Goal: Use online tool/utility: Utilize a website feature to perform a specific function

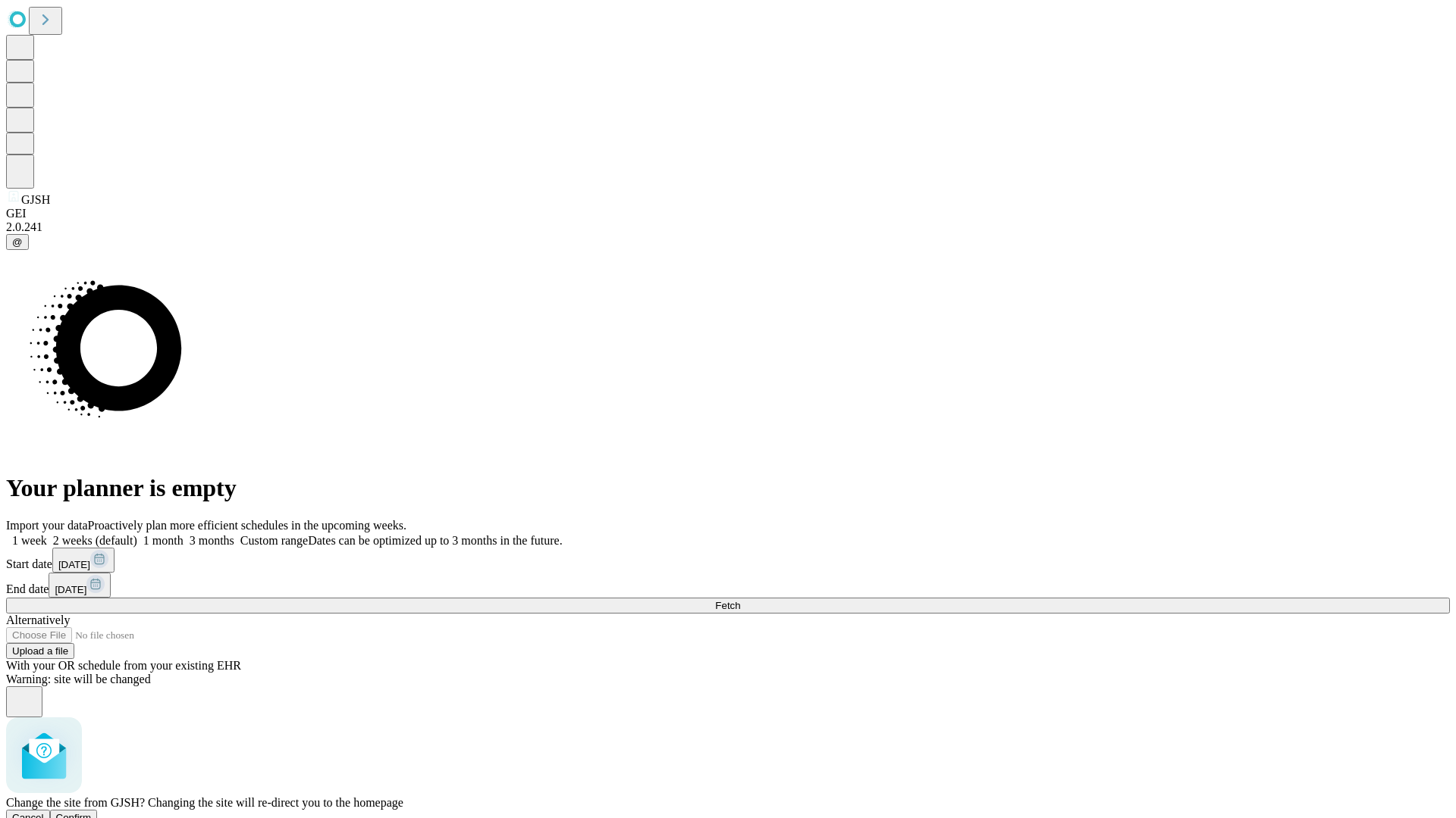
click at [92, 812] on span "Confirm" at bounding box center [74, 817] width 36 height 11
click at [47, 534] on label "1 week" at bounding box center [26, 540] width 41 height 13
click at [739, 600] on span "Fetch" at bounding box center [727, 605] width 25 height 11
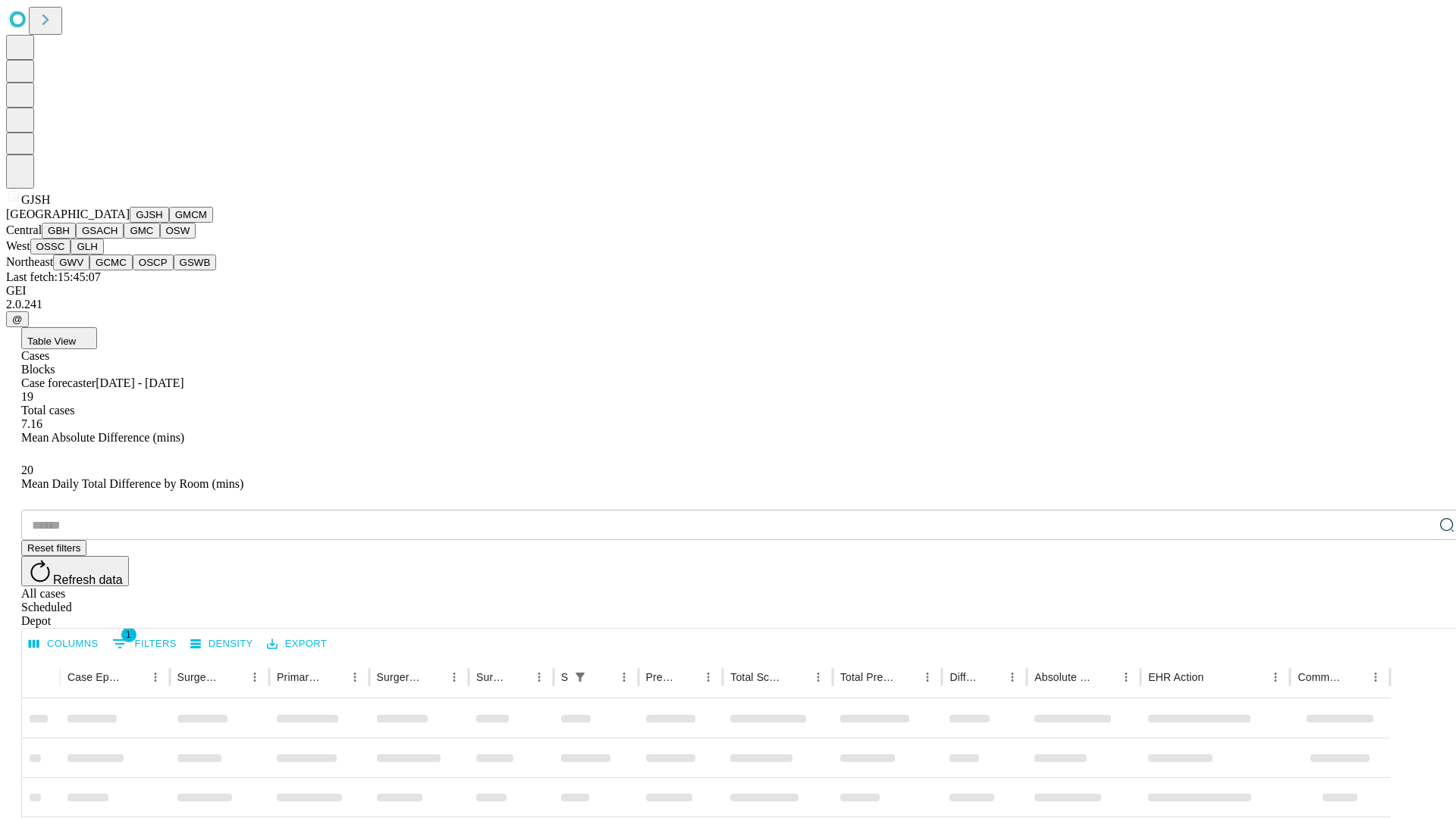
click at [169, 223] on button "GMCM" at bounding box center [191, 215] width 44 height 16
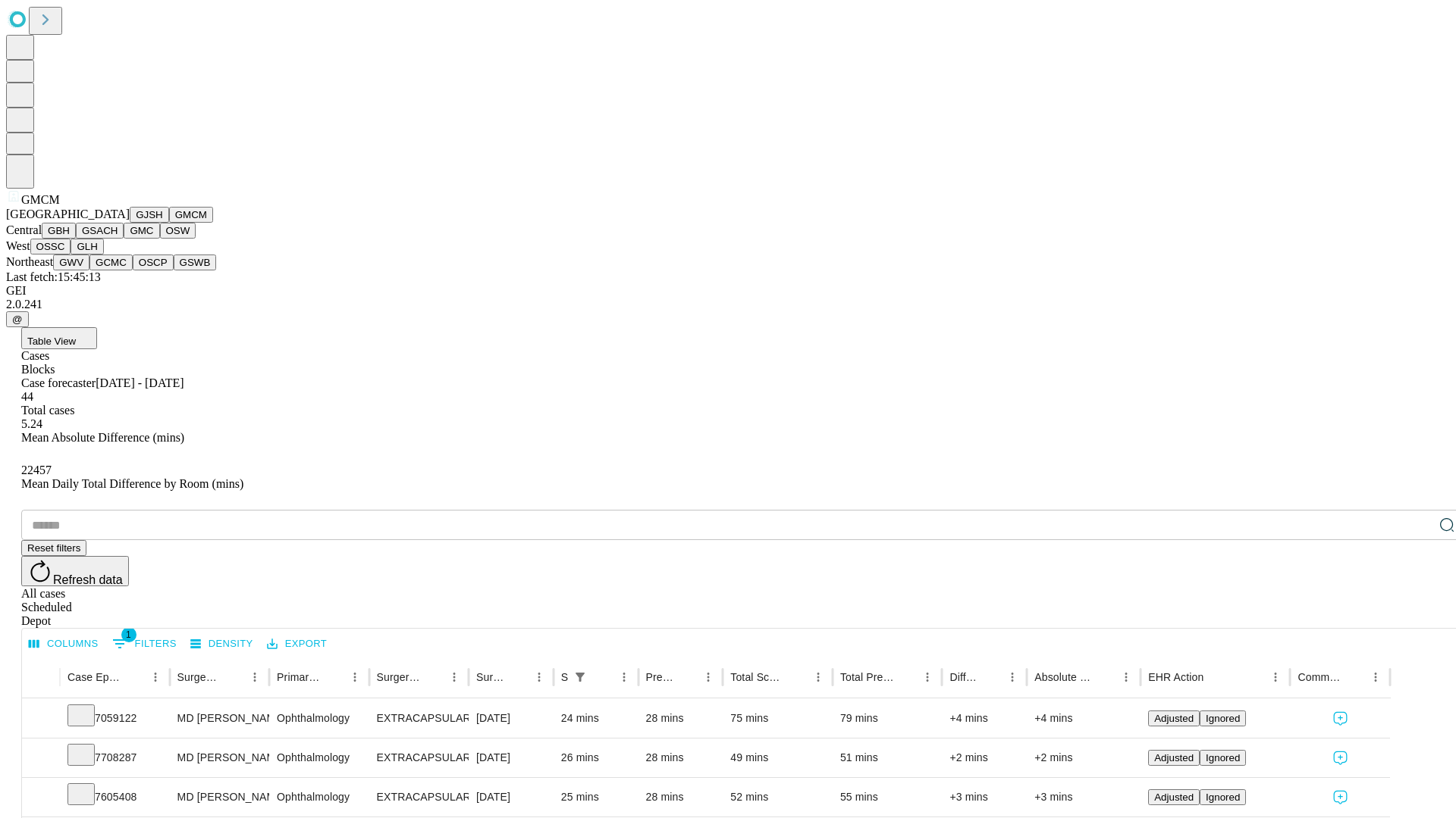
click at [76, 239] on button "GBH" at bounding box center [59, 231] width 34 height 16
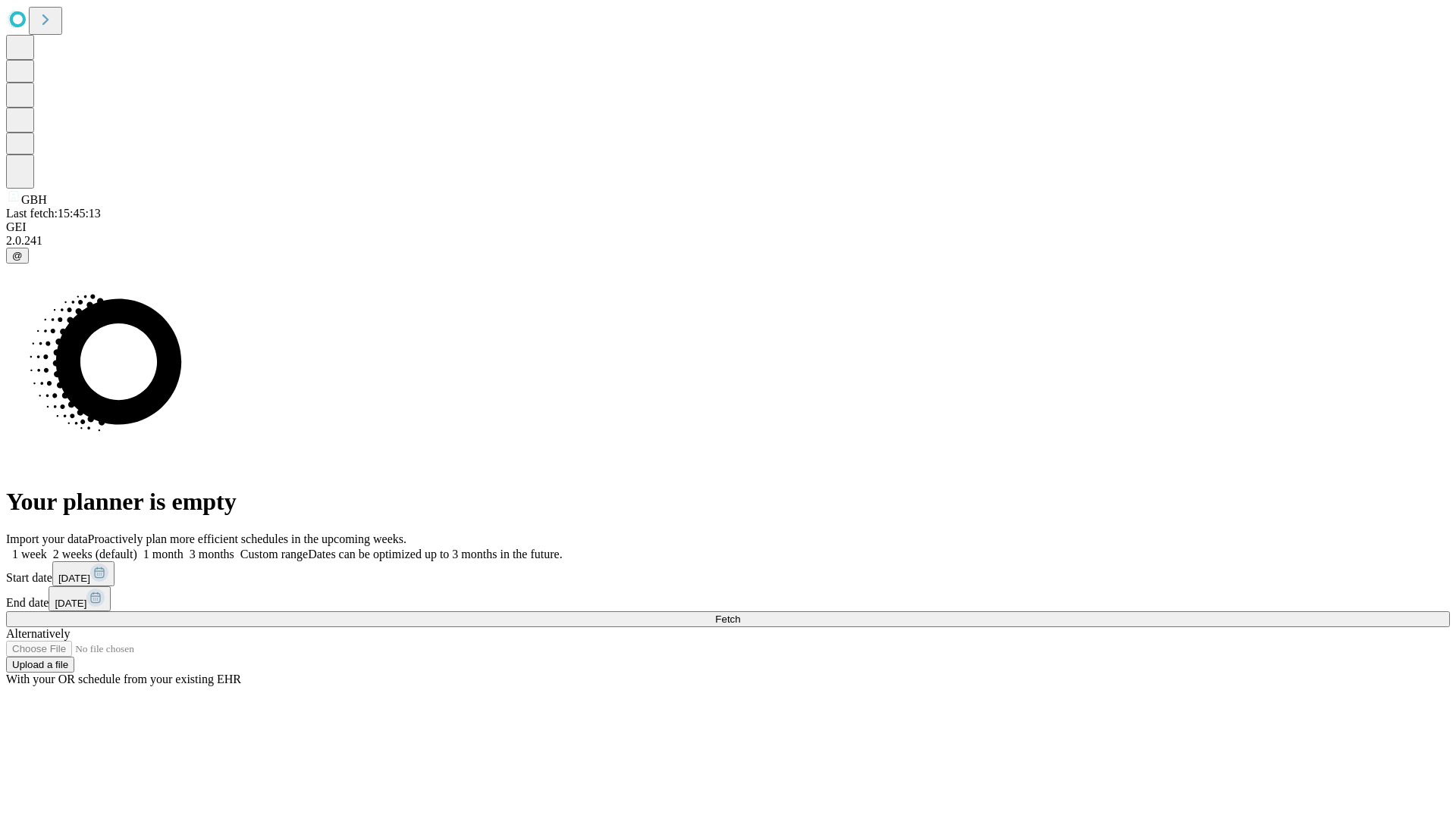
click at [47, 547] on label "1 week" at bounding box center [26, 553] width 41 height 13
click at [739, 613] on span "Fetch" at bounding box center [727, 618] width 25 height 11
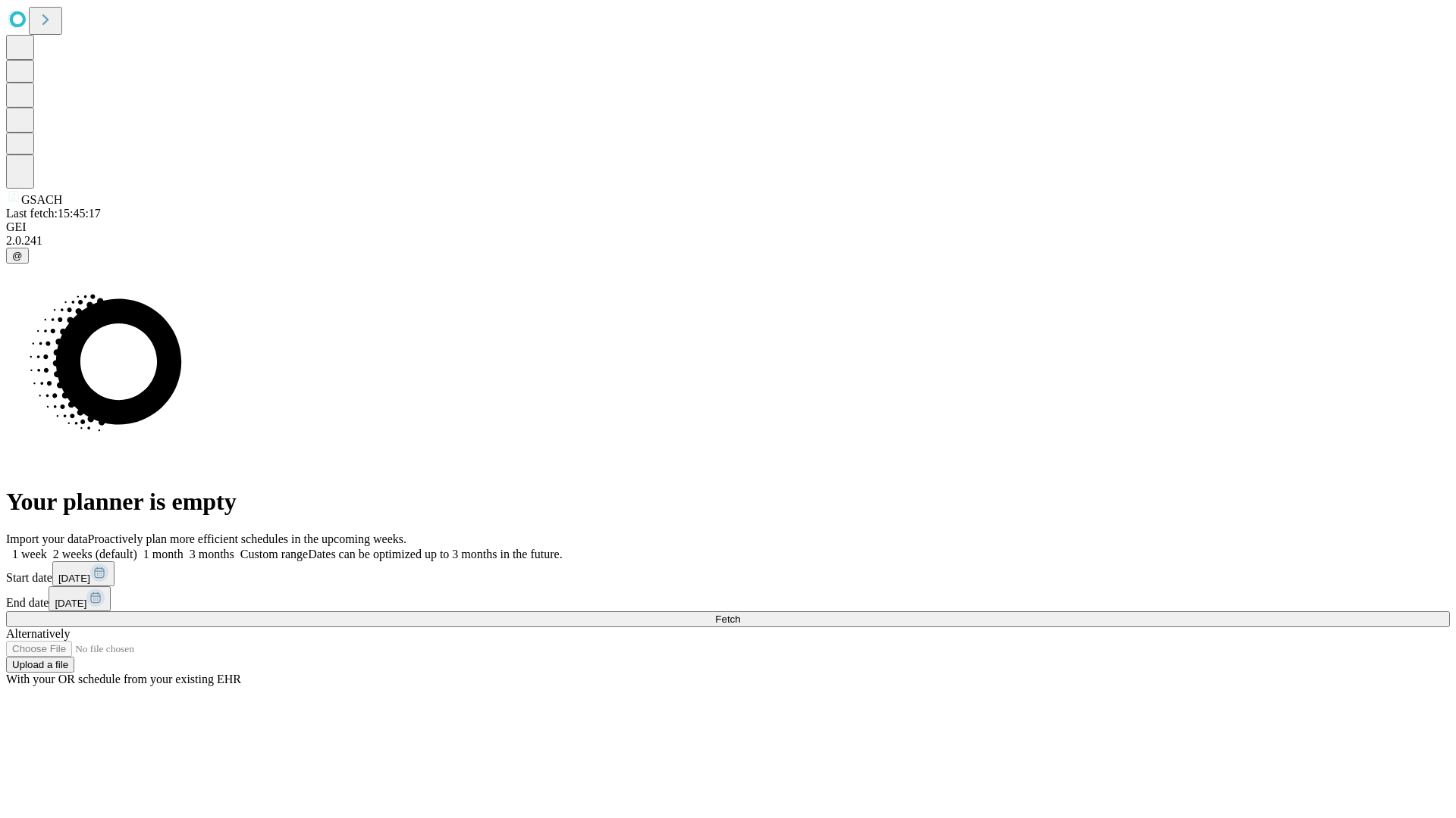
click at [47, 547] on label "1 week" at bounding box center [26, 553] width 41 height 13
click at [739, 613] on span "Fetch" at bounding box center [727, 618] width 25 height 11
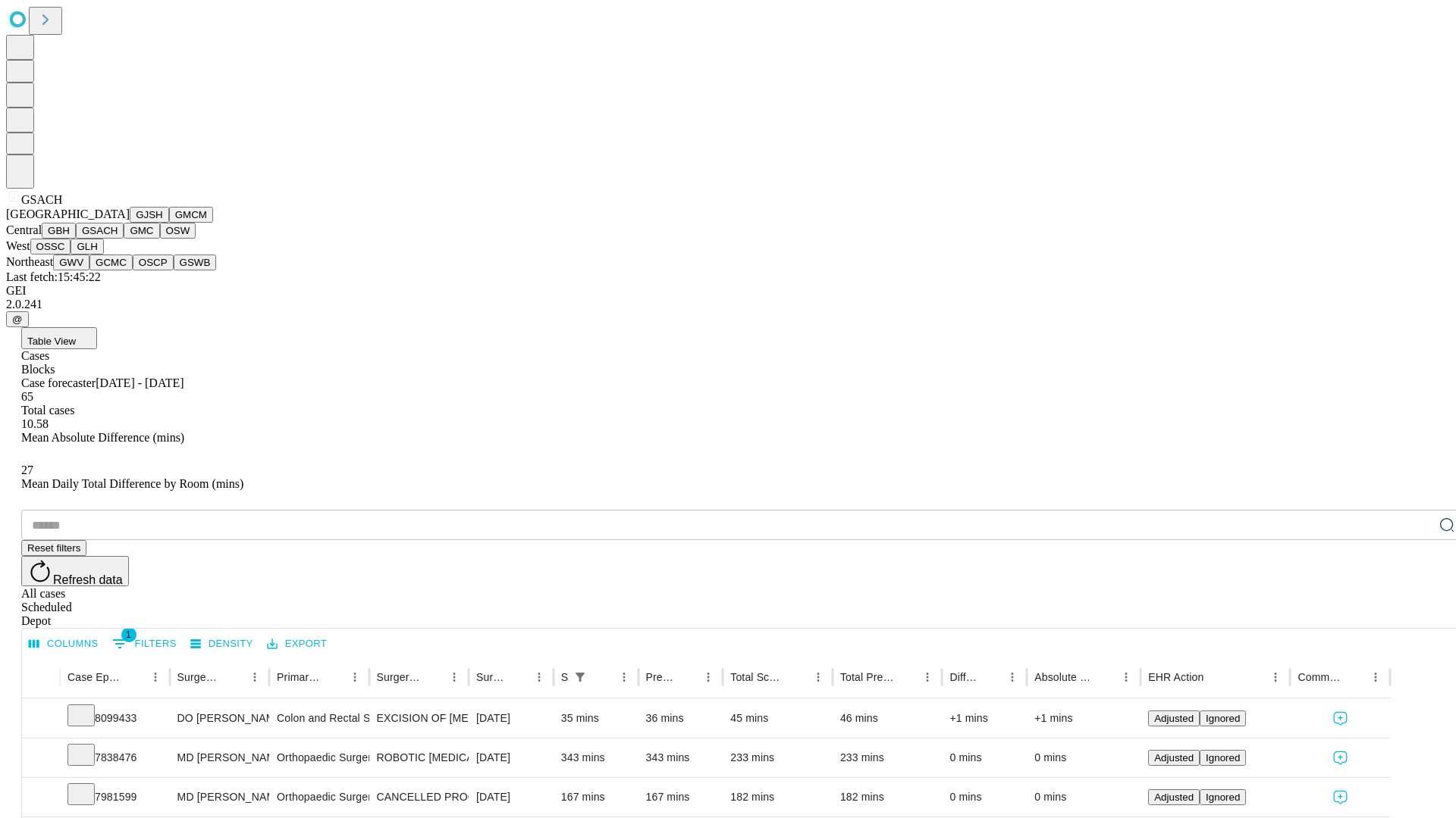
click at [124, 239] on button "GMC" at bounding box center [142, 231] width 36 height 16
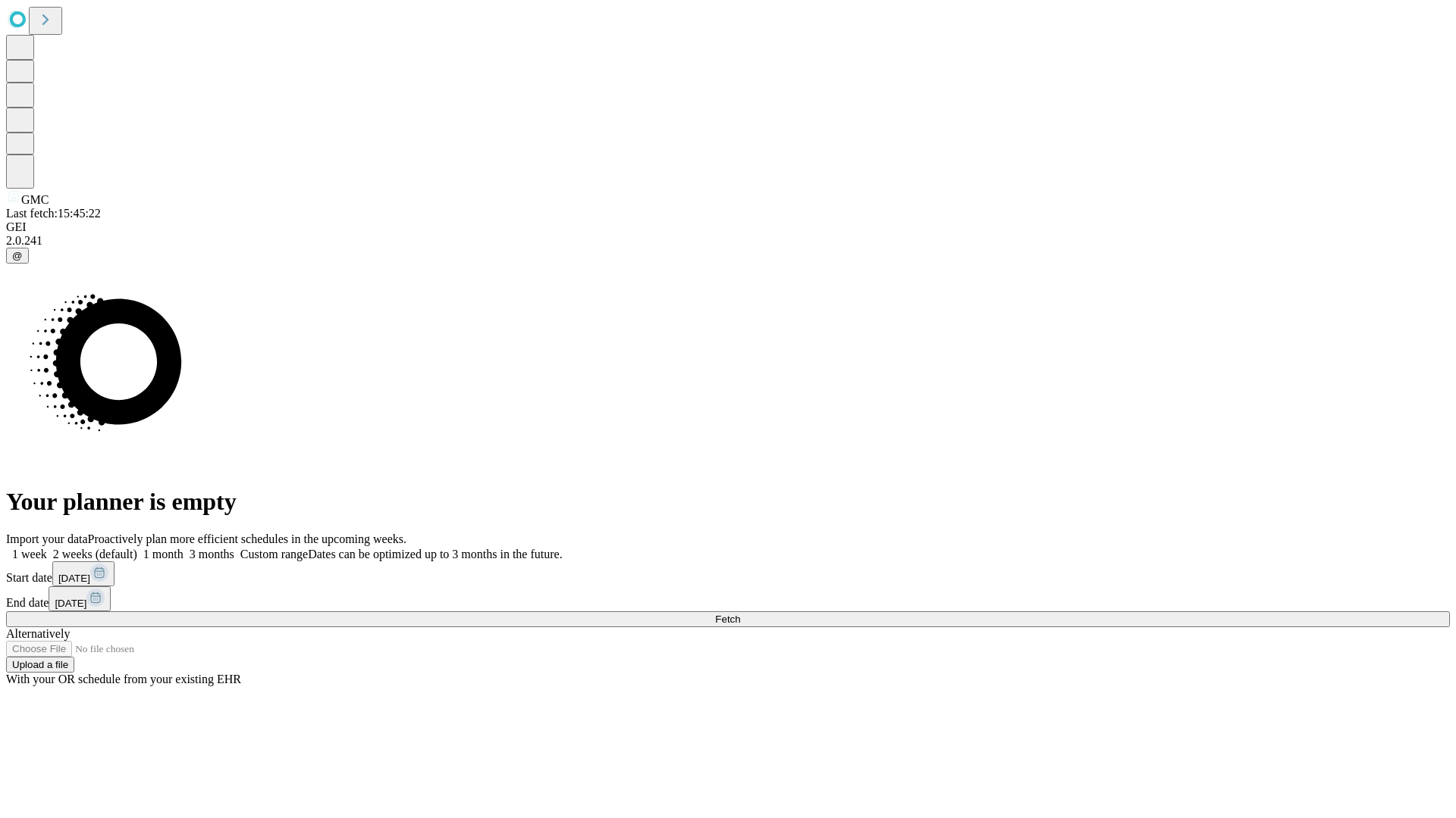
click at [47, 547] on label "1 week" at bounding box center [26, 553] width 41 height 13
click at [739, 613] on span "Fetch" at bounding box center [727, 618] width 25 height 11
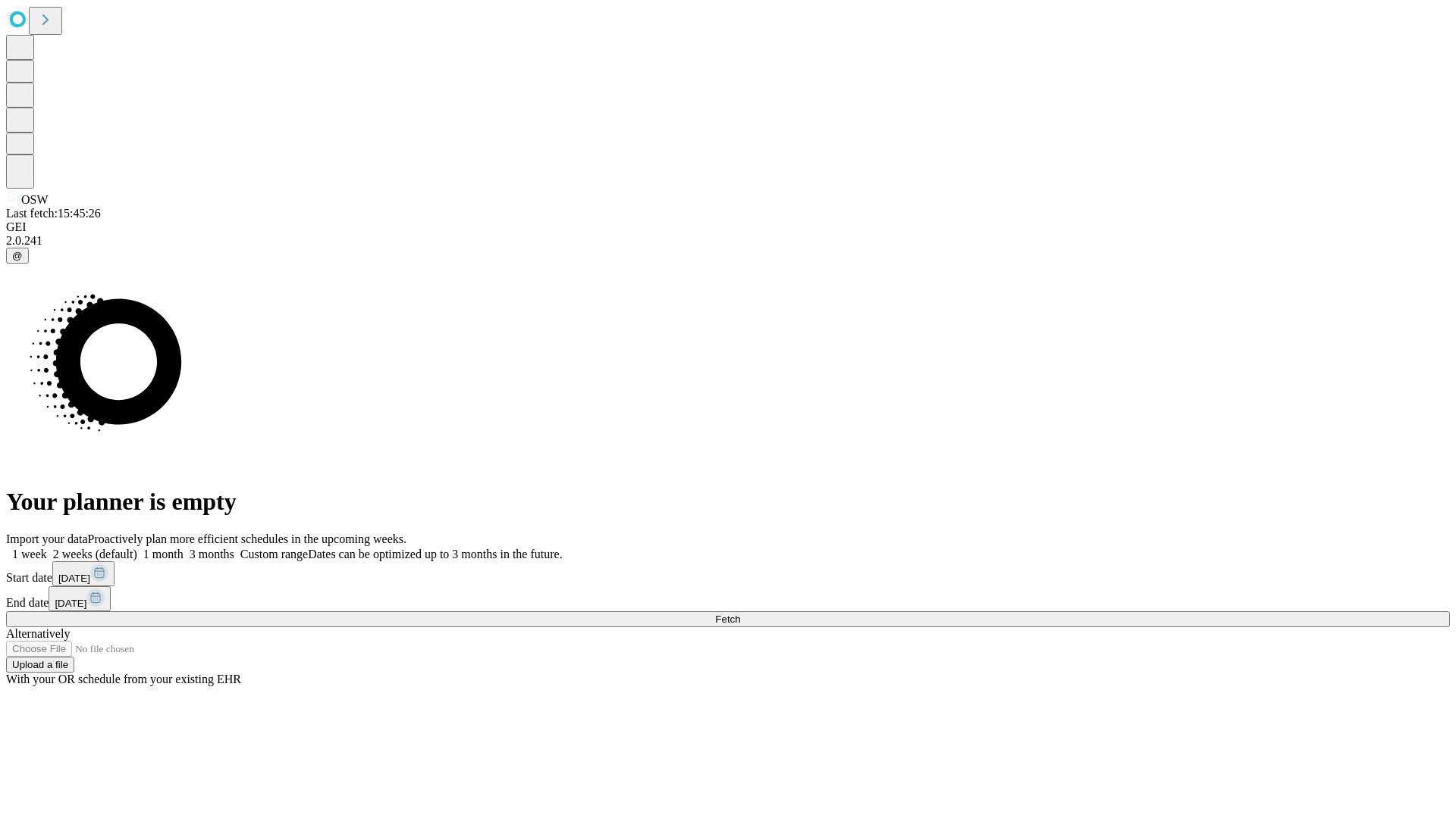
click at [47, 547] on label "1 week" at bounding box center [26, 553] width 41 height 13
click at [739, 613] on span "Fetch" at bounding box center [727, 618] width 25 height 11
click at [47, 547] on label "1 week" at bounding box center [26, 553] width 41 height 13
click at [739, 613] on span "Fetch" at bounding box center [727, 618] width 25 height 11
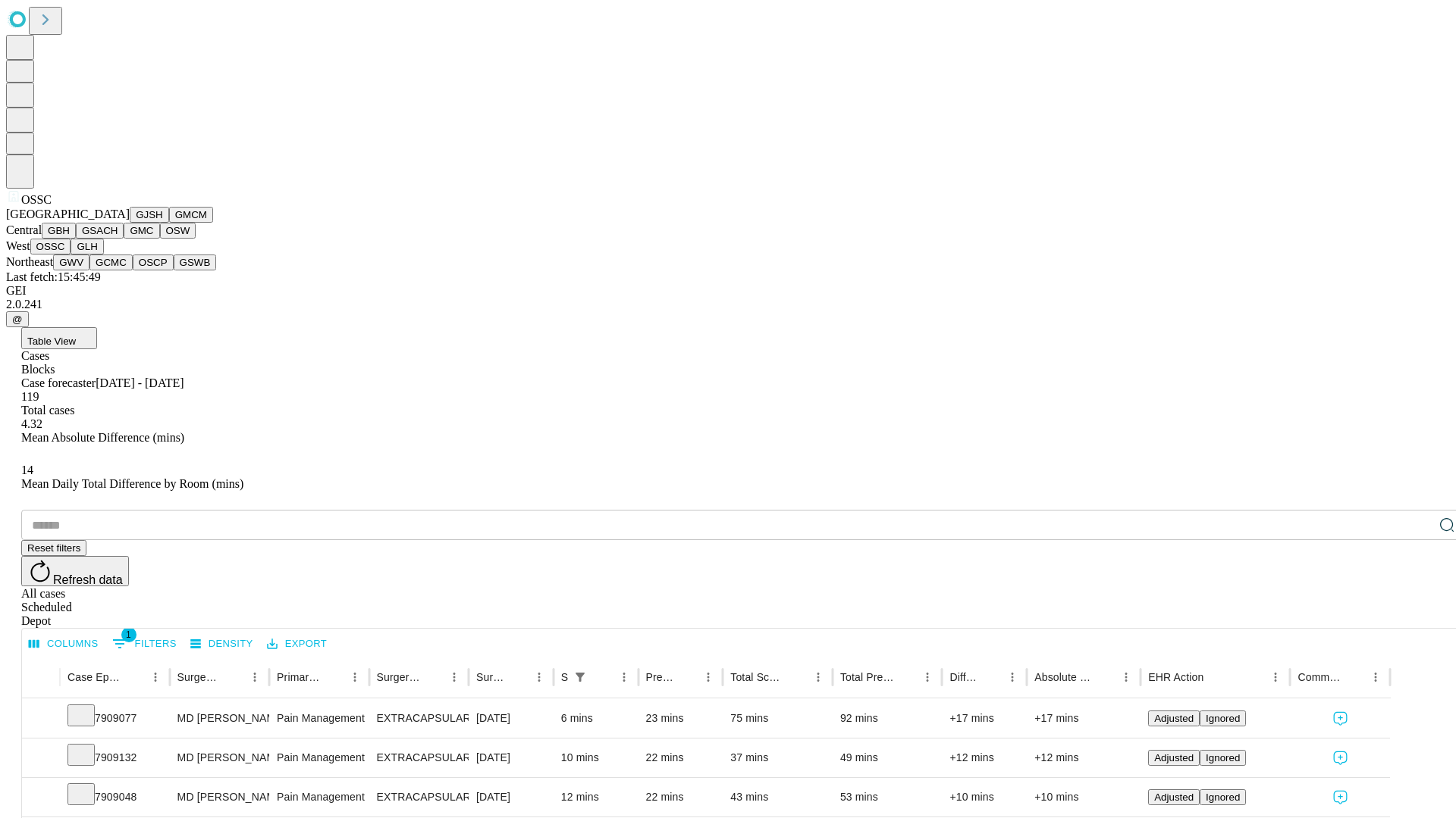
click at [103, 255] on button "GLH" at bounding box center [87, 247] width 33 height 16
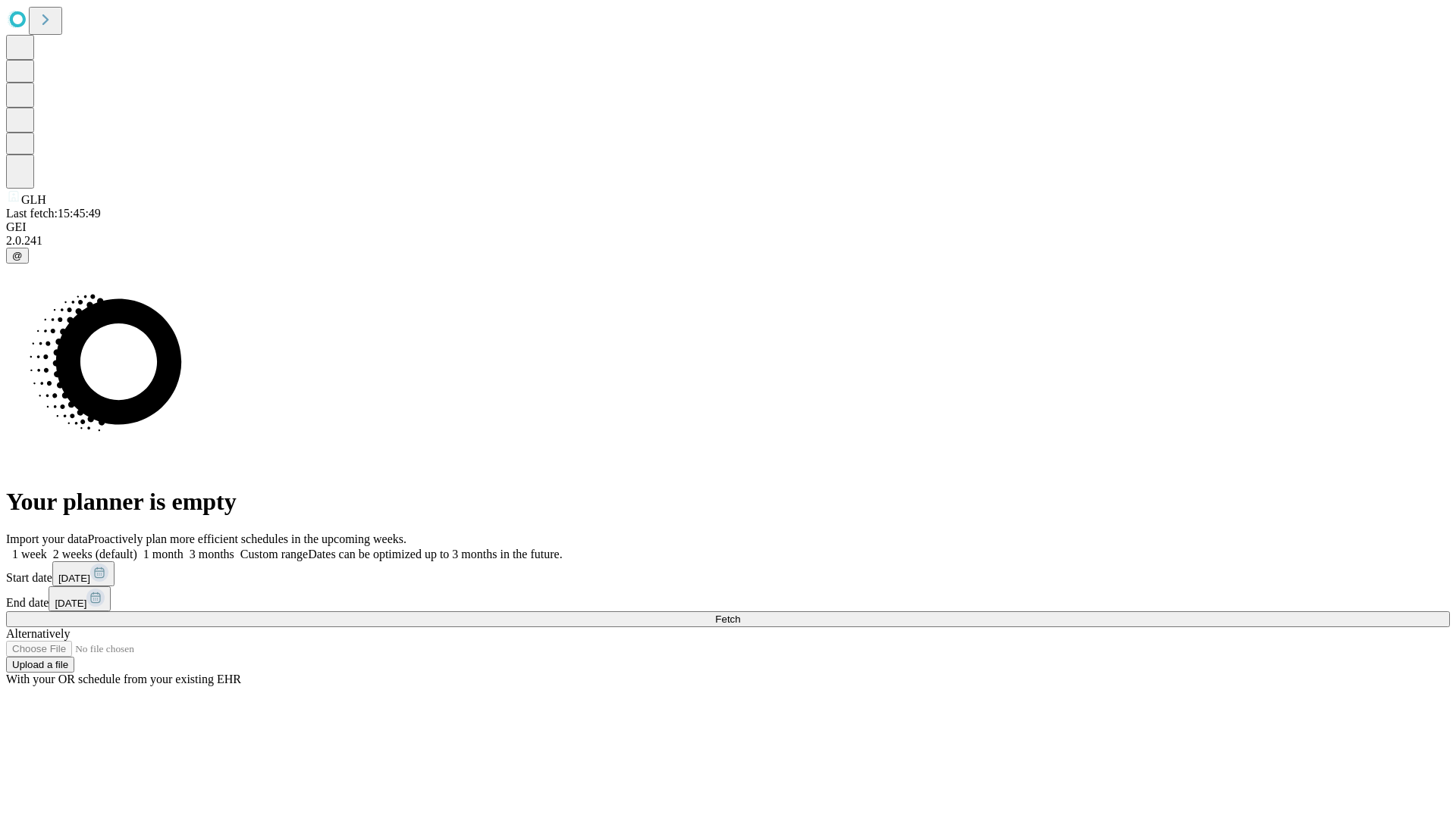
click at [47, 547] on label "1 week" at bounding box center [26, 553] width 41 height 13
click at [739, 613] on span "Fetch" at bounding box center [727, 618] width 25 height 11
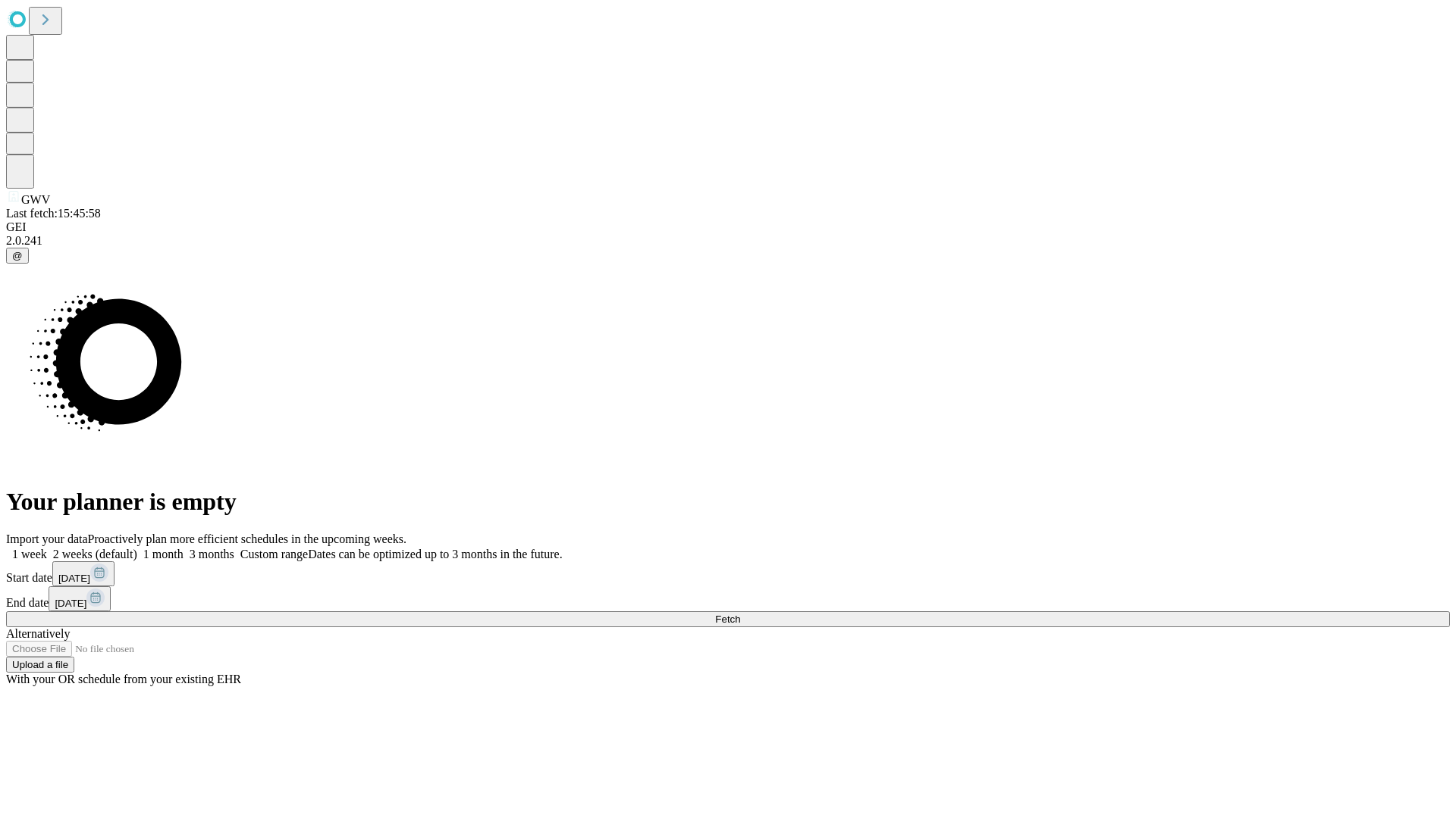
click at [47, 547] on label "1 week" at bounding box center [26, 553] width 41 height 13
click at [739, 613] on span "Fetch" at bounding box center [727, 618] width 25 height 11
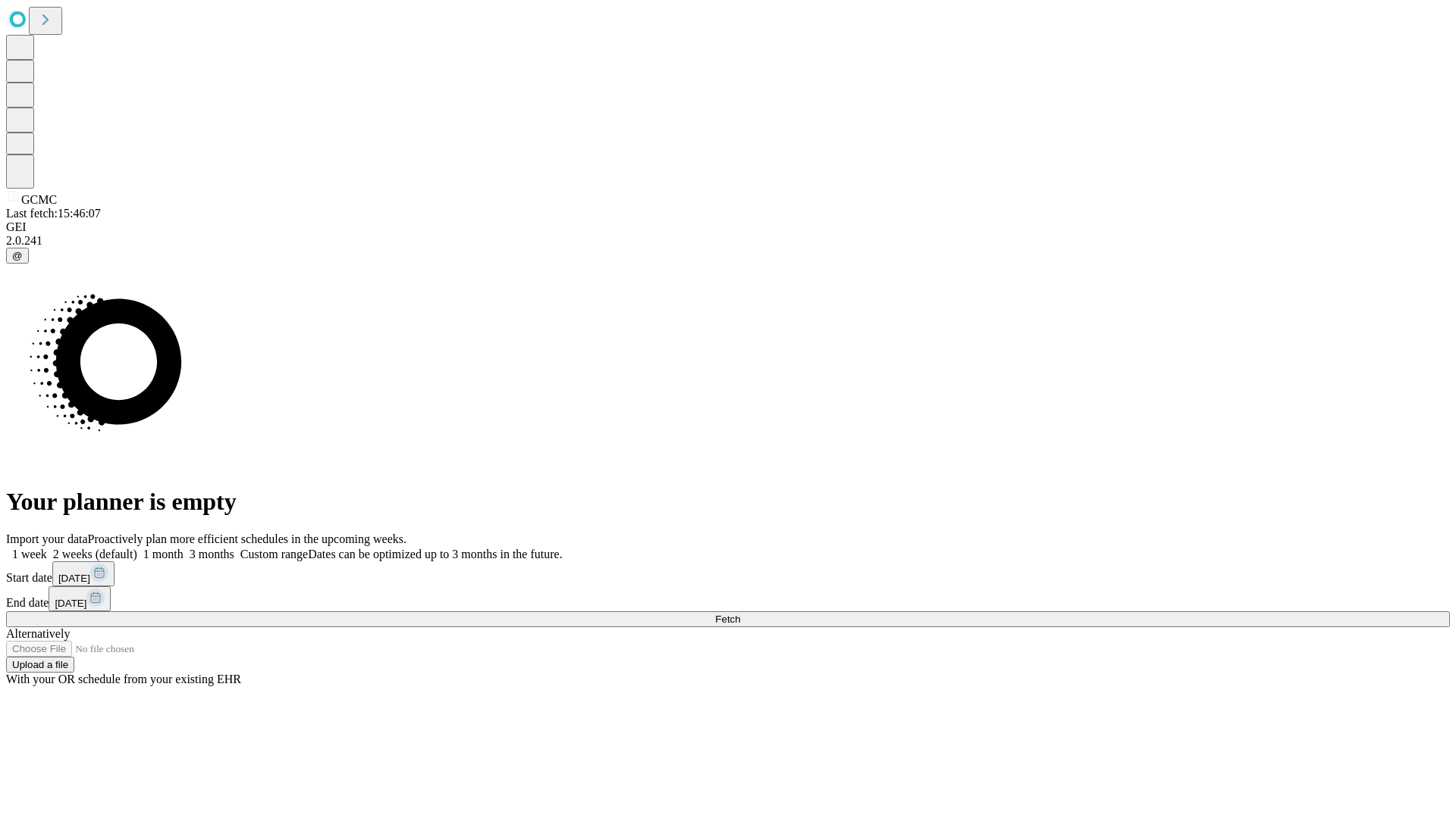
click at [47, 547] on label "1 week" at bounding box center [26, 553] width 41 height 13
click at [739, 613] on span "Fetch" at bounding box center [727, 618] width 25 height 11
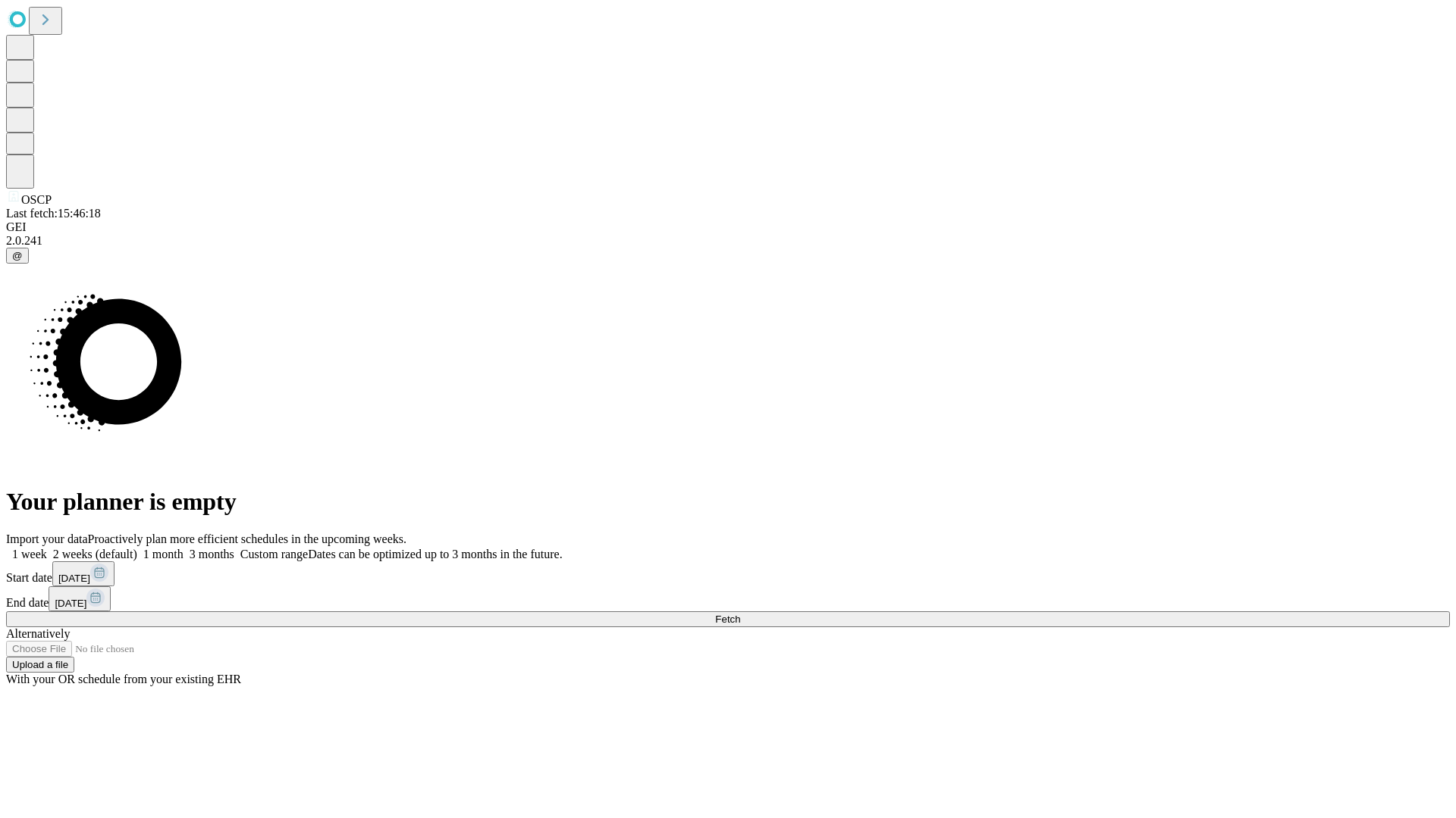
click at [47, 547] on label "1 week" at bounding box center [26, 553] width 41 height 13
click at [739, 613] on span "Fetch" at bounding box center [727, 618] width 25 height 11
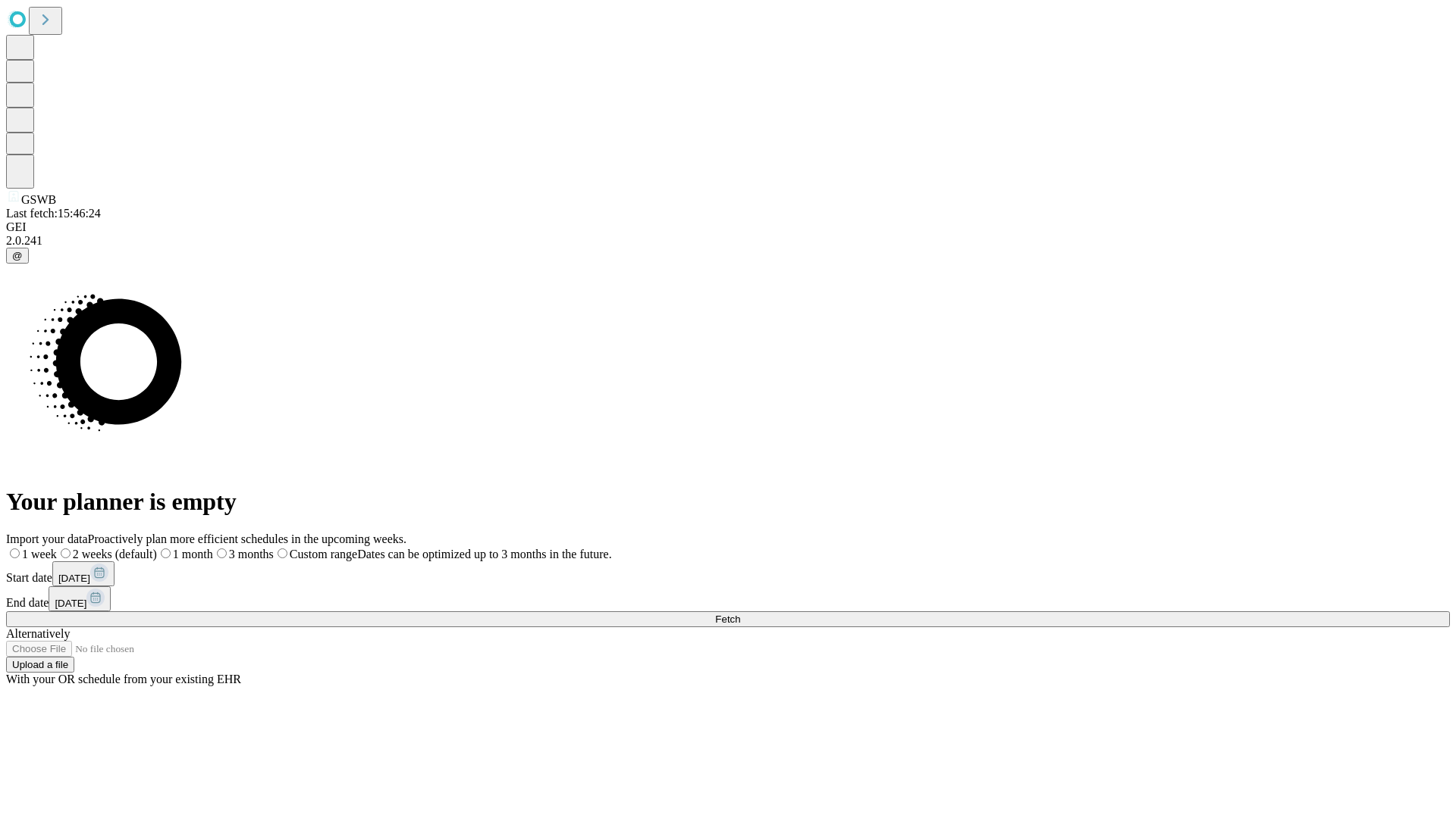
click at [57, 547] on label "1 week" at bounding box center [31, 553] width 51 height 13
click at [739, 613] on span "Fetch" at bounding box center [727, 618] width 25 height 11
